Goal: Navigation & Orientation: Go to known website

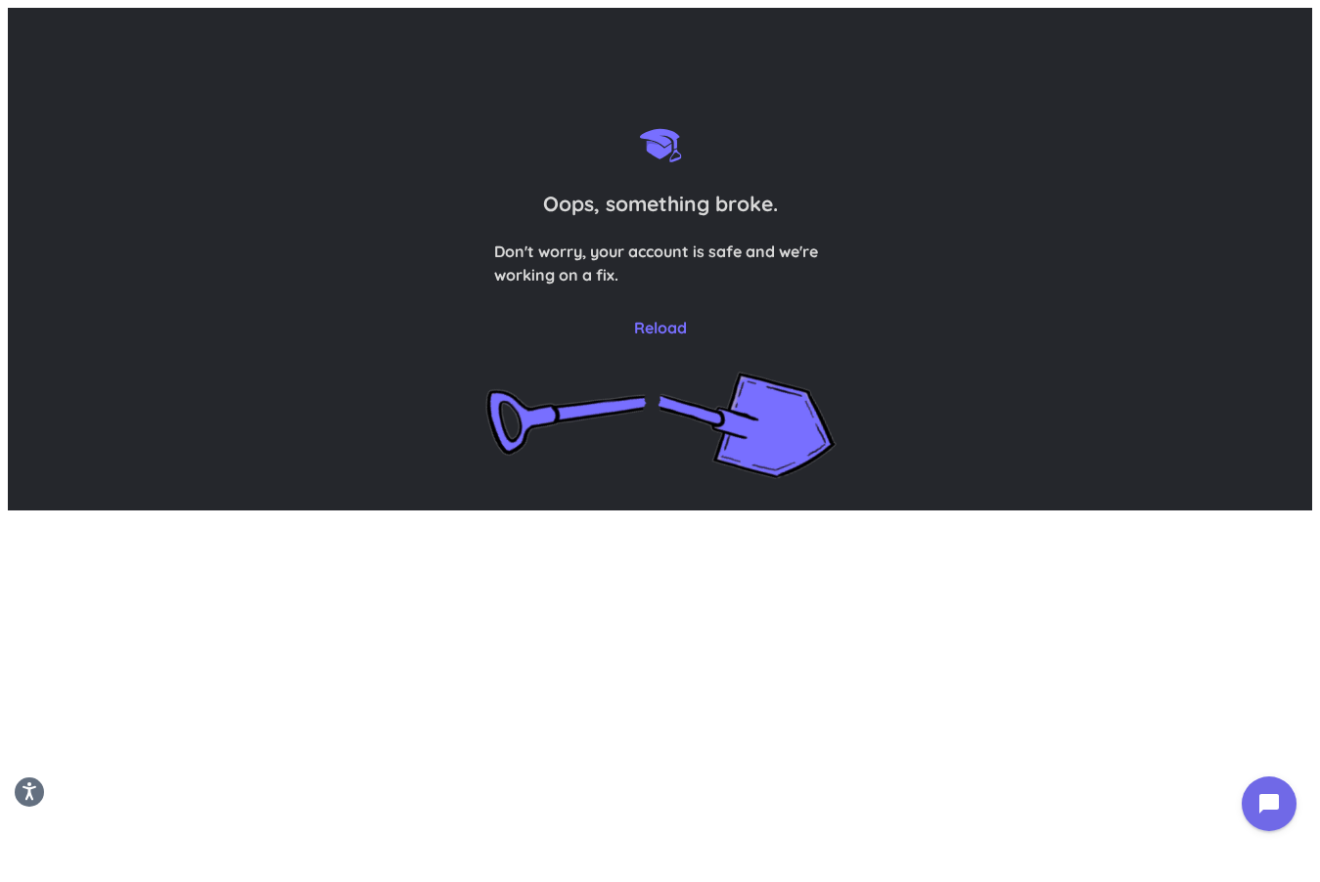
click at [643, 331] on span "Reload" at bounding box center [660, 327] width 53 height 23
